Goal: Task Accomplishment & Management: Use online tool/utility

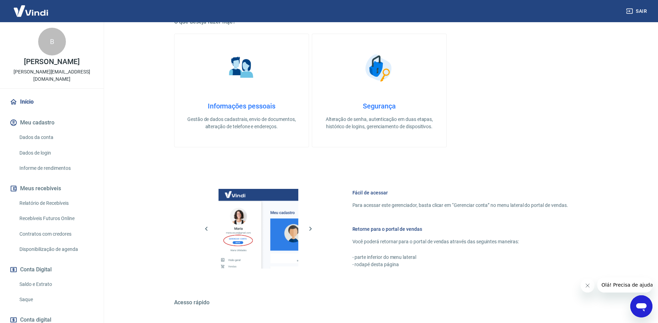
scroll to position [208, 0]
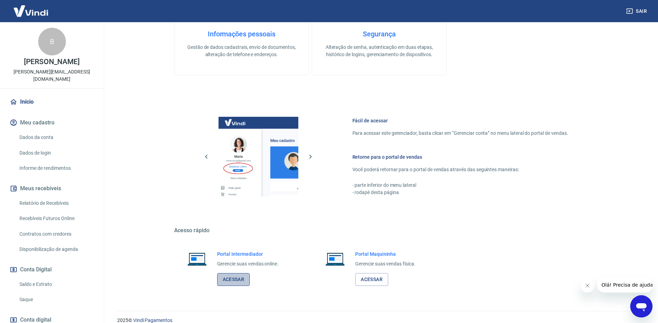
click at [236, 281] on link "Acessar" at bounding box center [233, 279] width 33 height 13
